Goal: Complete application form: Complete application form

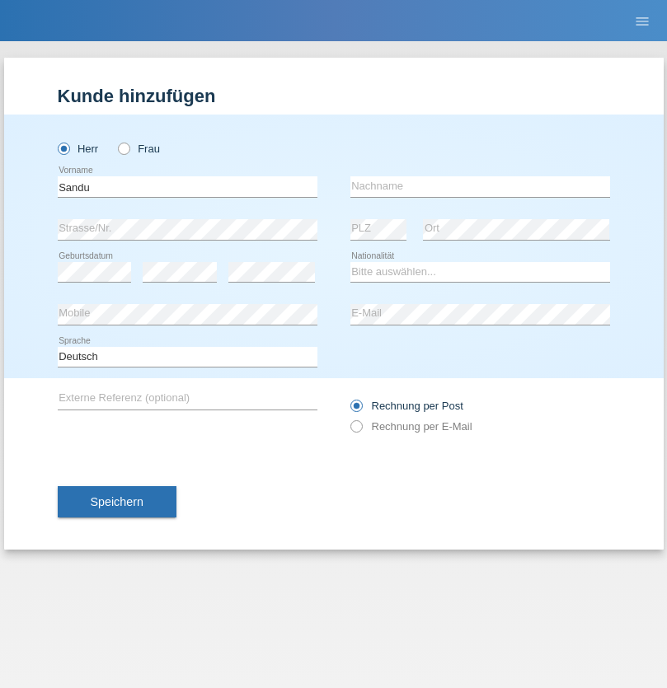
type input "Sandu"
click at [480, 186] on input "text" at bounding box center [480, 186] width 260 height 21
type input "[PERSON_NAME]"
select select "AM"
select select "C"
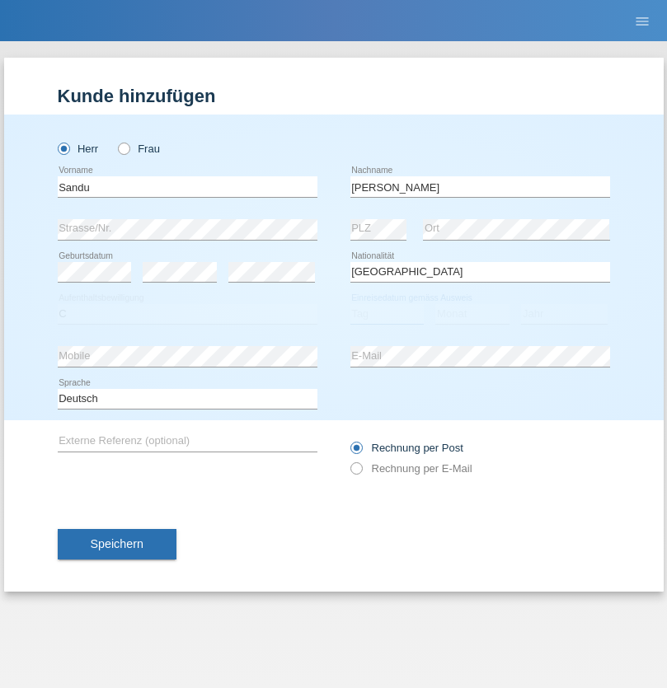
select select "09"
select select "03"
select select "2021"
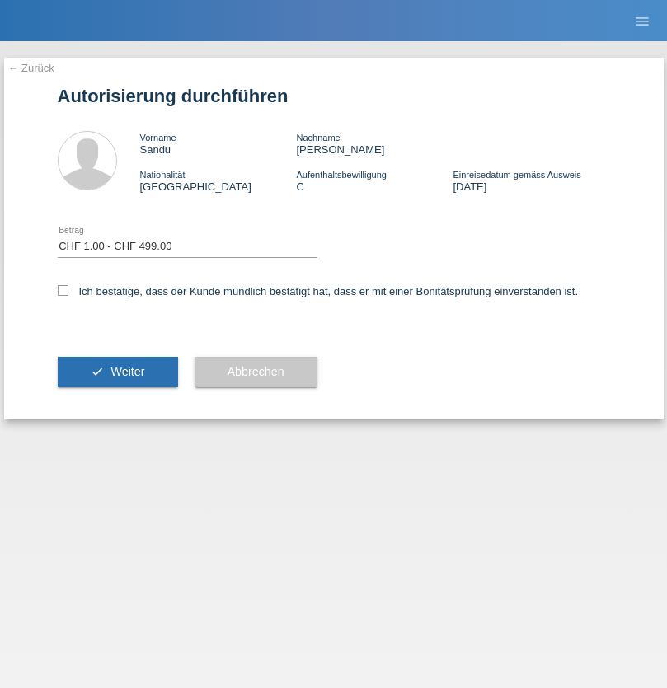
select select "1"
checkbox input "true"
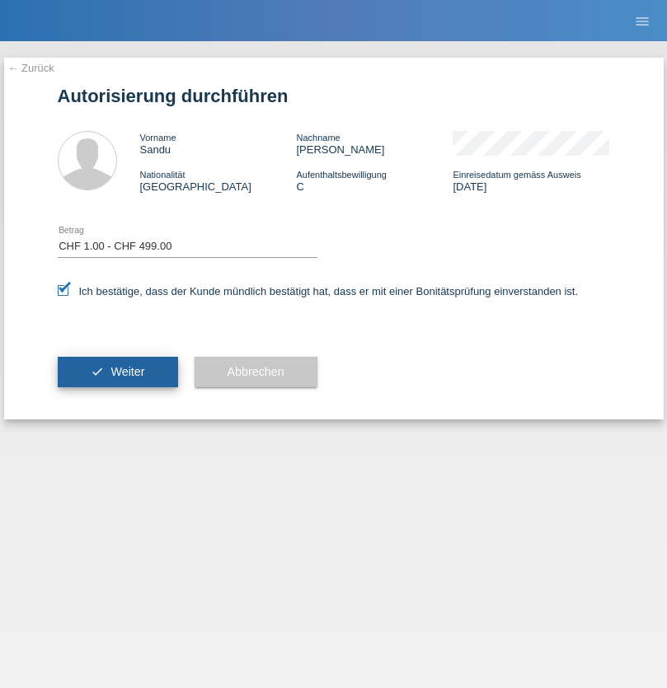
click at [117, 372] on span "Weiter" at bounding box center [127, 371] width 34 height 13
